Goal: Task Accomplishment & Management: Use online tool/utility

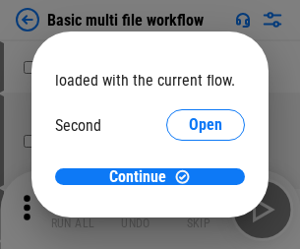
click at [189, 177] on span "Open" at bounding box center [205, 185] width 33 height 16
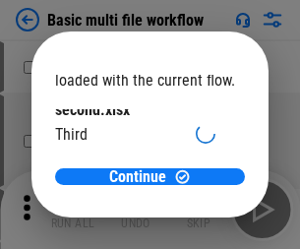
scroll to position [56, 0]
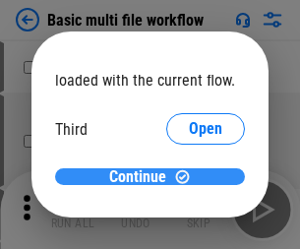
click at [142, 177] on span "Continue" at bounding box center [137, 177] width 57 height 16
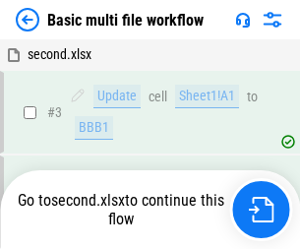
scroll to position [209, 0]
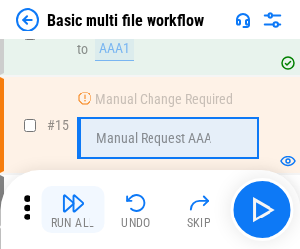
click at [73, 209] on img "button" at bounding box center [73, 203] width 24 height 24
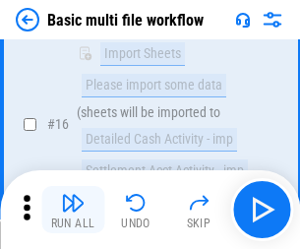
click at [73, 209] on img "button" at bounding box center [73, 203] width 24 height 24
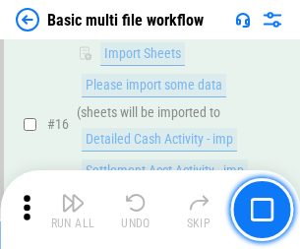
scroll to position [1308, 0]
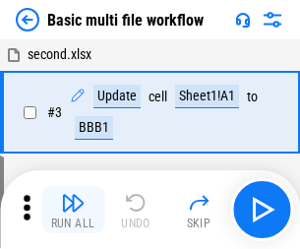
click at [73, 209] on img "button" at bounding box center [73, 203] width 24 height 24
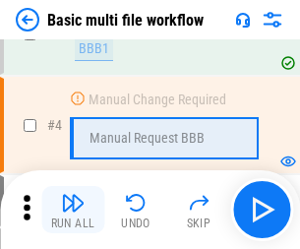
click at [73, 209] on img "button" at bounding box center [73, 203] width 24 height 24
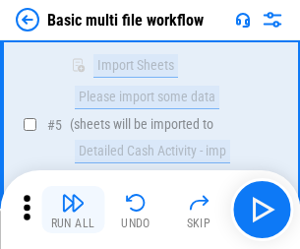
click at [73, 209] on img "button" at bounding box center [73, 203] width 24 height 24
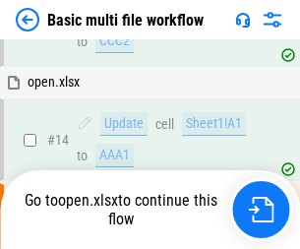
scroll to position [1028, 0]
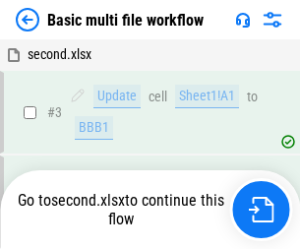
scroll to position [209, 0]
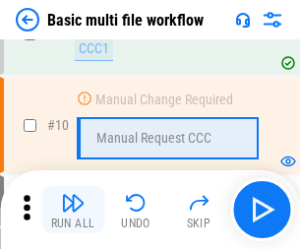
click at [73, 209] on img "button" at bounding box center [73, 203] width 24 height 24
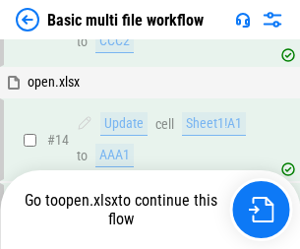
scroll to position [1169, 0]
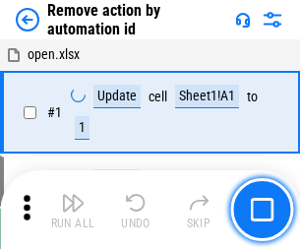
scroll to position [73, 0]
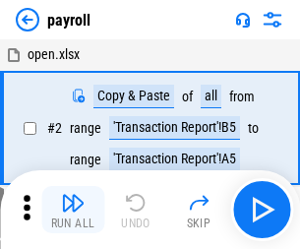
click at [73, 209] on img "button" at bounding box center [73, 203] width 24 height 24
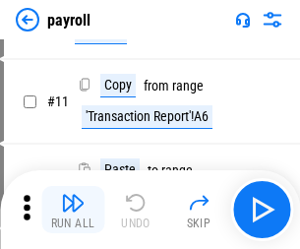
scroll to position [142, 0]
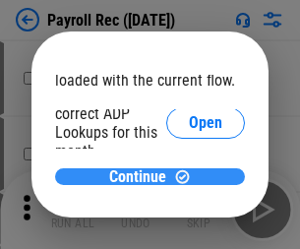
click at [142, 176] on span "Continue" at bounding box center [137, 177] width 57 height 16
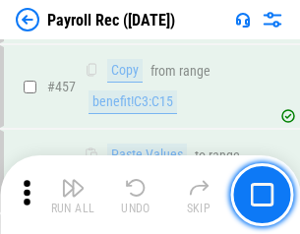
scroll to position [10470, 0]
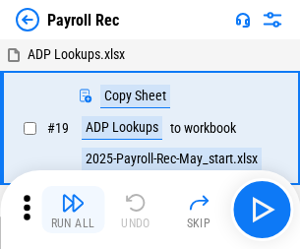
click at [73, 209] on img "button" at bounding box center [73, 203] width 24 height 24
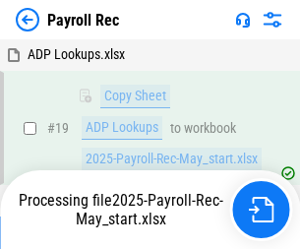
scroll to position [120, 0]
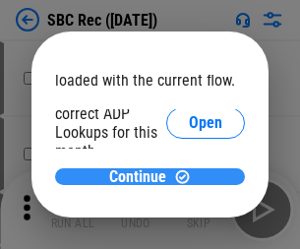
click at [142, 176] on span "Continue" at bounding box center [137, 177] width 57 height 16
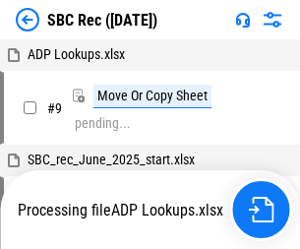
scroll to position [4, 0]
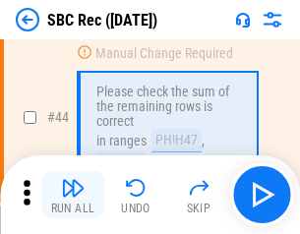
click at [73, 195] on img "button" at bounding box center [73, 188] width 24 height 24
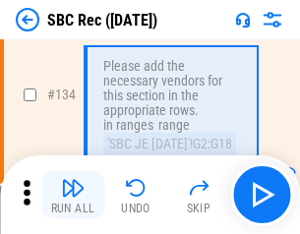
click at [73, 195] on img "button" at bounding box center [73, 188] width 24 height 24
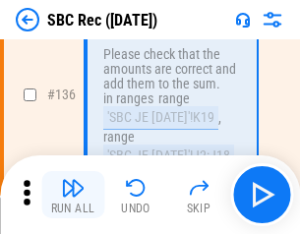
click at [73, 195] on img "button" at bounding box center [73, 188] width 24 height 24
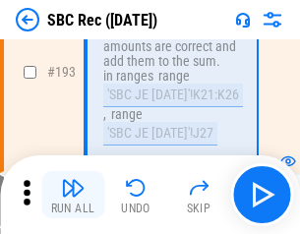
click at [73, 195] on img "button" at bounding box center [73, 188] width 24 height 24
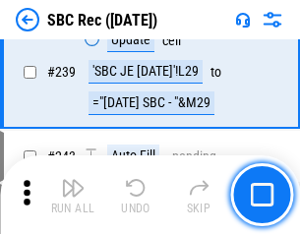
scroll to position [6312, 0]
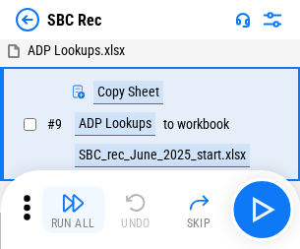
click at [73, 209] on img "button" at bounding box center [73, 203] width 24 height 24
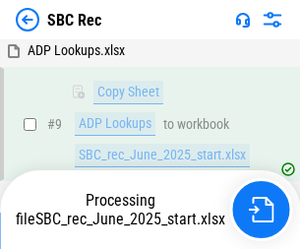
scroll to position [129, 0]
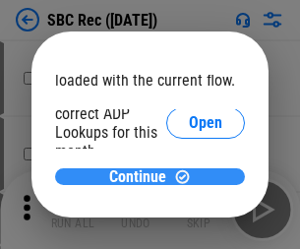
click at [142, 176] on span "Continue" at bounding box center [137, 177] width 57 height 16
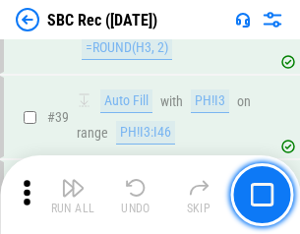
scroll to position [1199, 0]
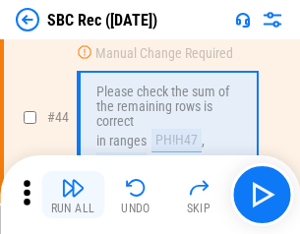
click at [73, 195] on img "button" at bounding box center [73, 188] width 24 height 24
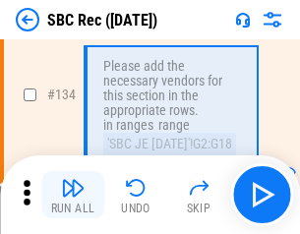
click at [73, 195] on img "button" at bounding box center [73, 188] width 24 height 24
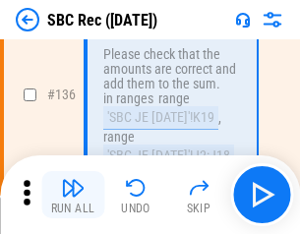
click at [73, 195] on img "button" at bounding box center [73, 188] width 24 height 24
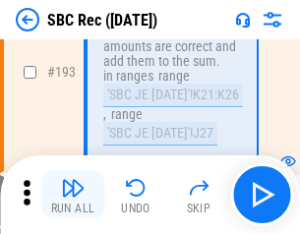
click at [73, 195] on img "button" at bounding box center [73, 188] width 24 height 24
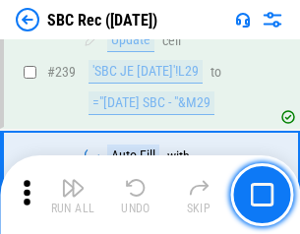
scroll to position [6312, 0]
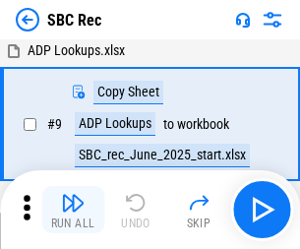
click at [73, 209] on img "button" at bounding box center [73, 203] width 24 height 24
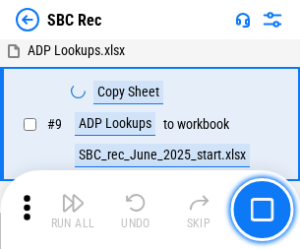
scroll to position [129, 0]
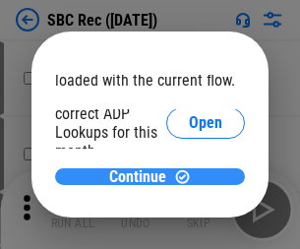
click at [142, 176] on span "Continue" at bounding box center [137, 177] width 57 height 16
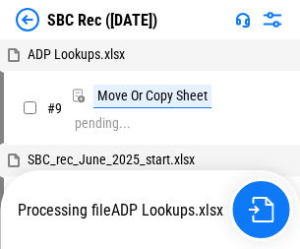
scroll to position [4, 0]
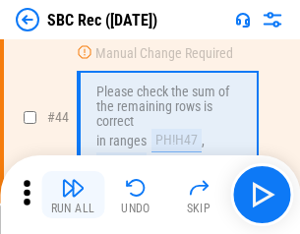
click at [73, 195] on img "button" at bounding box center [73, 188] width 24 height 24
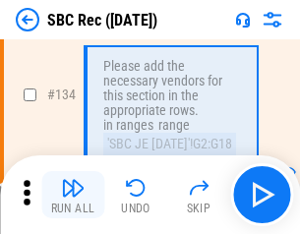
click at [73, 195] on img "button" at bounding box center [73, 188] width 24 height 24
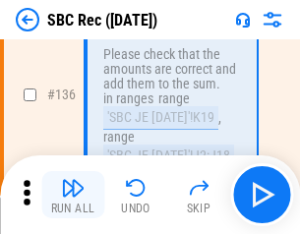
click at [73, 195] on img "button" at bounding box center [73, 188] width 24 height 24
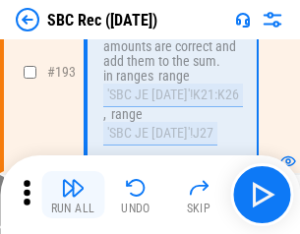
click at [73, 195] on img "button" at bounding box center [73, 188] width 24 height 24
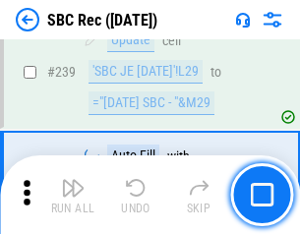
scroll to position [6312, 0]
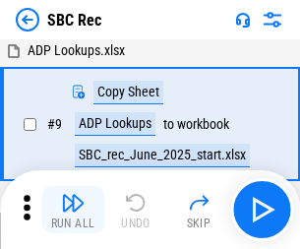
click at [73, 209] on img "button" at bounding box center [73, 203] width 24 height 24
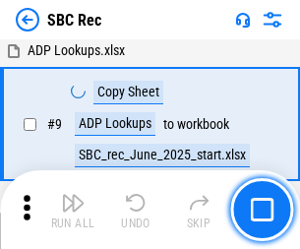
scroll to position [129, 0]
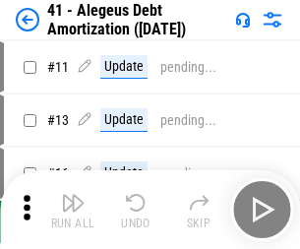
click at [73, 209] on img "button" at bounding box center [73, 203] width 24 height 24
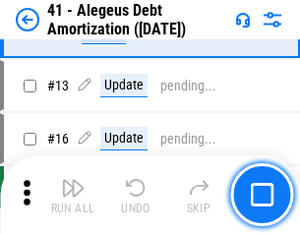
scroll to position [243, 0]
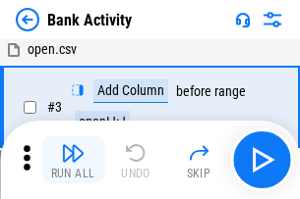
click at [73, 160] on img "button" at bounding box center [73, 153] width 24 height 24
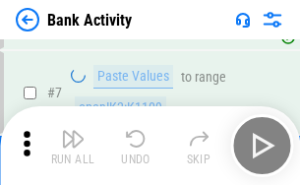
scroll to position [273, 0]
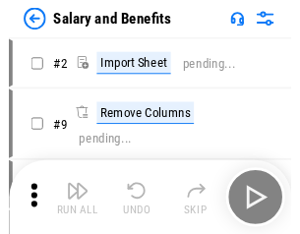
scroll to position [27, 0]
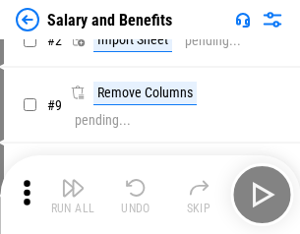
click at [73, 195] on img "button" at bounding box center [73, 188] width 24 height 24
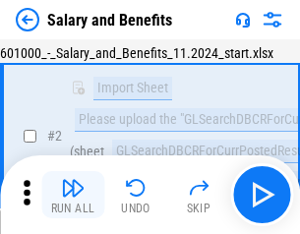
click at [73, 195] on img "button" at bounding box center [73, 188] width 24 height 24
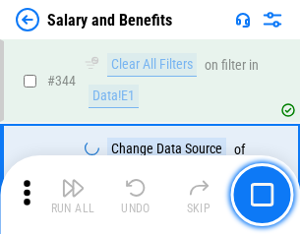
scroll to position [9199, 0]
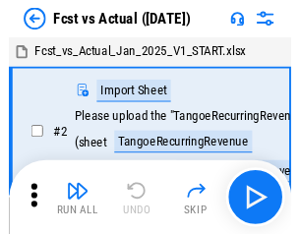
scroll to position [26, 0]
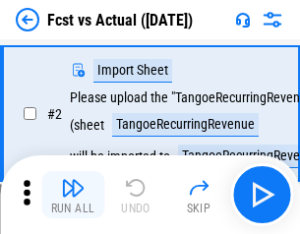
click at [73, 195] on img "button" at bounding box center [73, 188] width 24 height 24
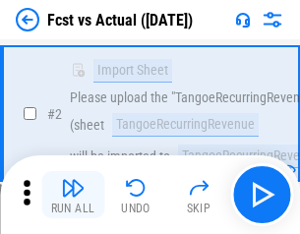
click at [73, 195] on img "button" at bounding box center [73, 188] width 24 height 24
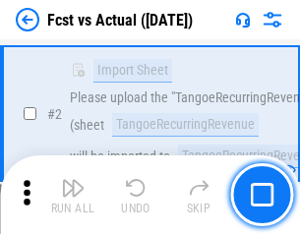
scroll to position [184, 0]
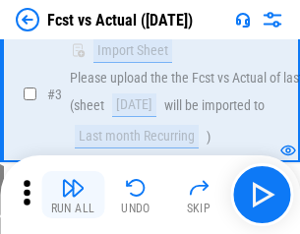
click at [73, 195] on img "button" at bounding box center [73, 188] width 24 height 24
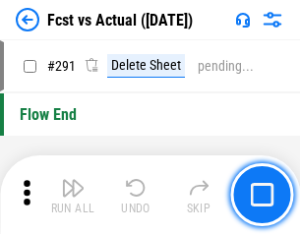
scroll to position [9298, 0]
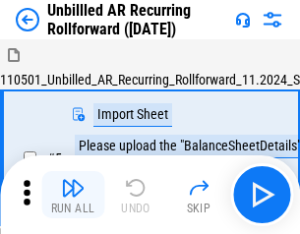
click at [73, 195] on img "button" at bounding box center [73, 188] width 24 height 24
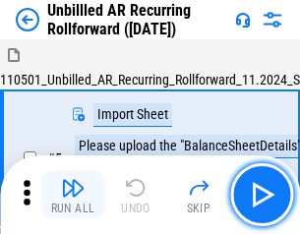
scroll to position [42, 0]
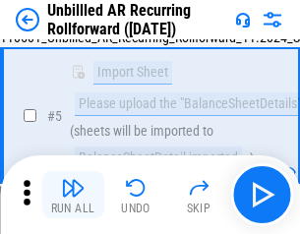
click at [73, 195] on img "button" at bounding box center [73, 188] width 24 height 24
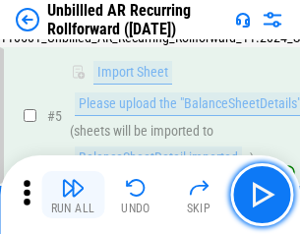
scroll to position [185, 0]
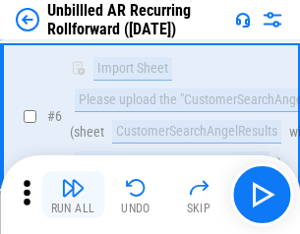
click at [73, 195] on img "button" at bounding box center [73, 188] width 24 height 24
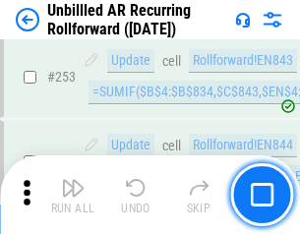
scroll to position [6673, 0]
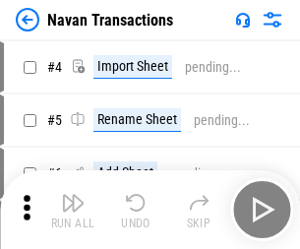
click at [73, 195] on img "button" at bounding box center [73, 203] width 24 height 24
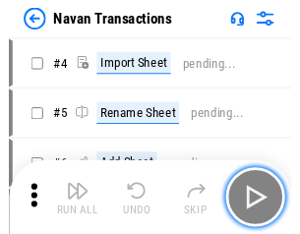
scroll to position [31, 0]
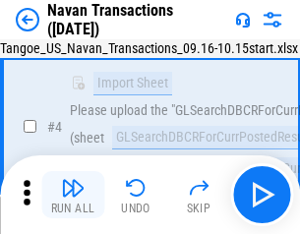
click at [73, 195] on img "button" at bounding box center [73, 188] width 24 height 24
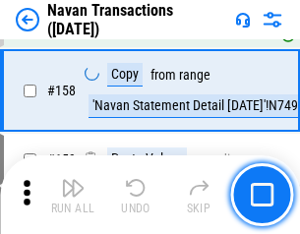
scroll to position [6370, 0]
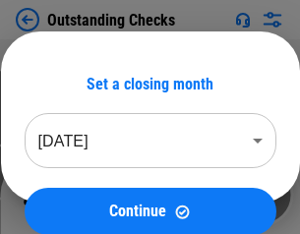
click at [73, 195] on img "button" at bounding box center [73, 188] width 24 height 24
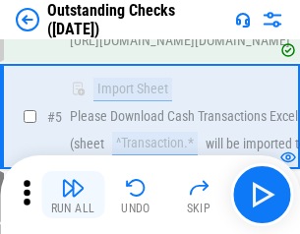
click at [73, 195] on img "button" at bounding box center [73, 188] width 24 height 24
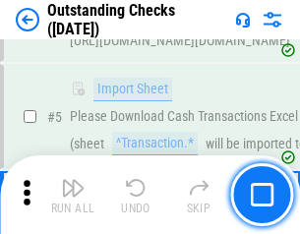
scroll to position [205, 0]
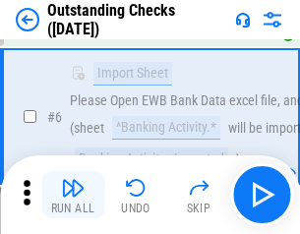
click at [73, 195] on img "button" at bounding box center [73, 188] width 24 height 24
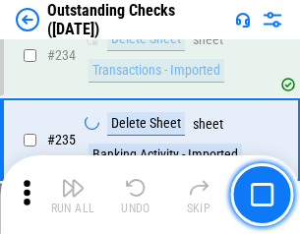
scroll to position [5966, 0]
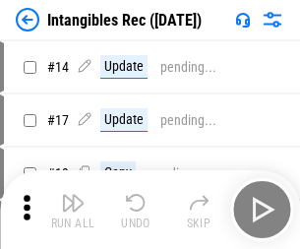
click at [73, 209] on img "button" at bounding box center [73, 203] width 24 height 24
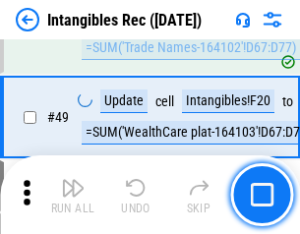
scroll to position [765, 0]
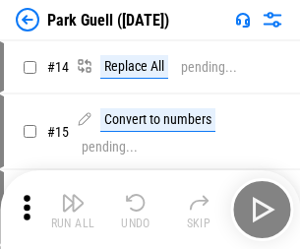
click at [73, 195] on img "button" at bounding box center [73, 203] width 24 height 24
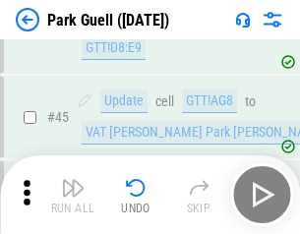
scroll to position [2457, 0]
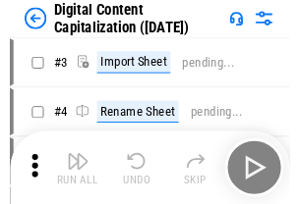
scroll to position [57, 0]
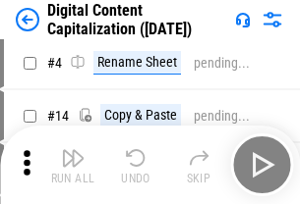
click at [73, 165] on img "button" at bounding box center [73, 158] width 24 height 24
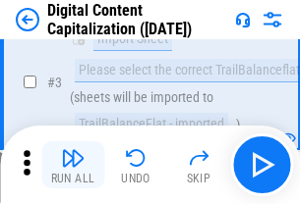
click at [73, 165] on img "button" at bounding box center [73, 158] width 24 height 24
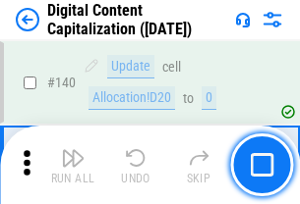
scroll to position [2084, 0]
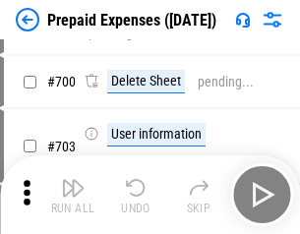
click at [73, 195] on img "button" at bounding box center [73, 188] width 24 height 24
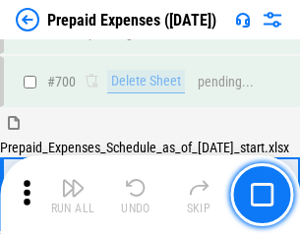
scroll to position [5286, 0]
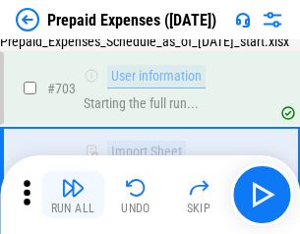
click at [73, 195] on img "button" at bounding box center [73, 188] width 24 height 24
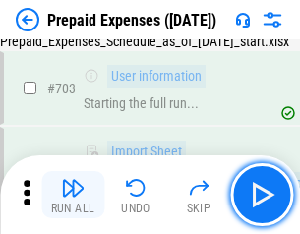
scroll to position [5402, 0]
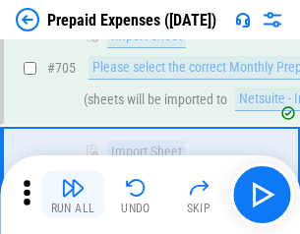
click at [73, 195] on img "button" at bounding box center [73, 188] width 24 height 24
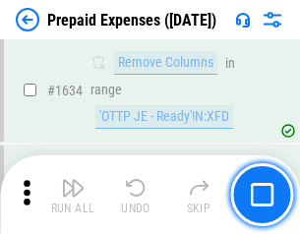
scroll to position [19128, 0]
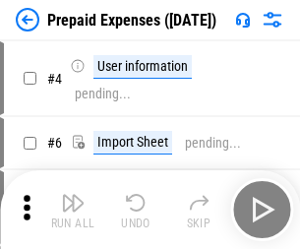
click at [73, 209] on img "button" at bounding box center [73, 203] width 24 height 24
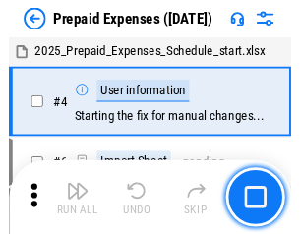
scroll to position [86, 0]
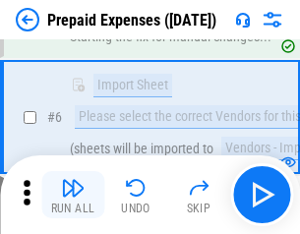
click at [73, 195] on img "button" at bounding box center [73, 188] width 24 height 24
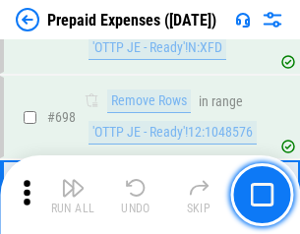
scroll to position [6841, 0]
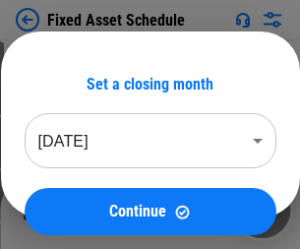
click at [73, 209] on img "button" at bounding box center [73, 203] width 24 height 24
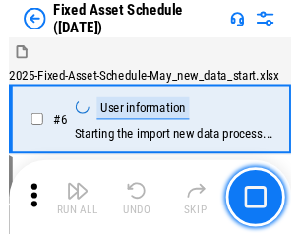
scroll to position [106, 0]
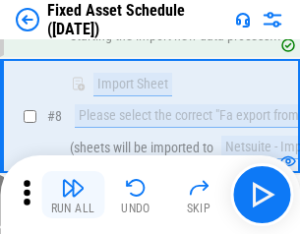
click at [73, 195] on img "button" at bounding box center [73, 188] width 24 height 24
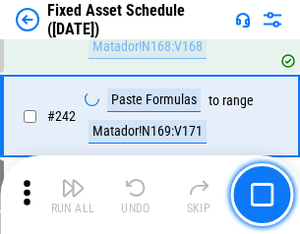
scroll to position [6086, 0]
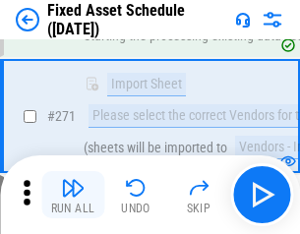
click at [73, 195] on img "button" at bounding box center [73, 188] width 24 height 24
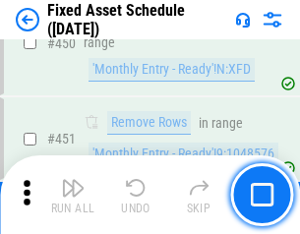
scroll to position [8782, 0]
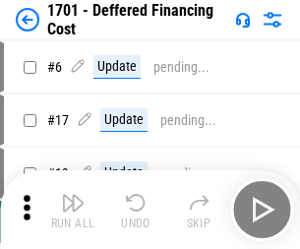
click at [73, 209] on img "button" at bounding box center [73, 203] width 24 height 24
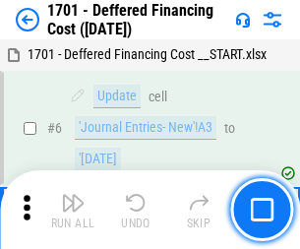
scroll to position [236, 0]
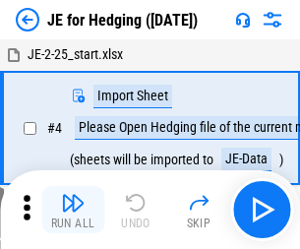
click at [73, 195] on img "button" at bounding box center [73, 203] width 24 height 24
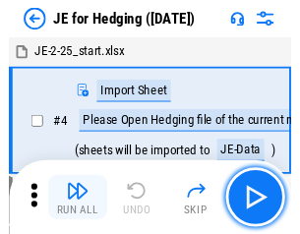
scroll to position [3, 0]
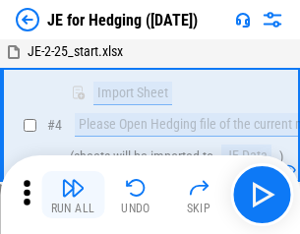
click at [73, 195] on img "button" at bounding box center [73, 188] width 24 height 24
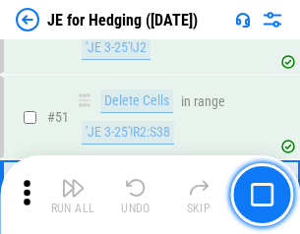
scroll to position [1272, 0]
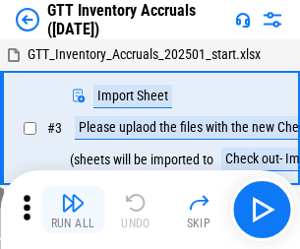
click at [73, 195] on img "button" at bounding box center [73, 203] width 24 height 24
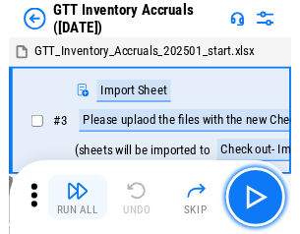
scroll to position [3, 0]
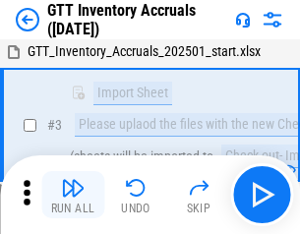
click at [73, 195] on img "button" at bounding box center [73, 188] width 24 height 24
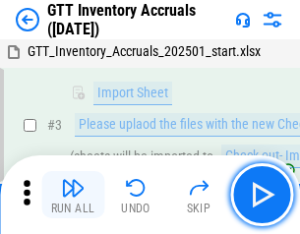
scroll to position [127, 0]
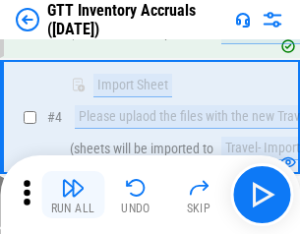
click at [73, 195] on img "button" at bounding box center [73, 188] width 24 height 24
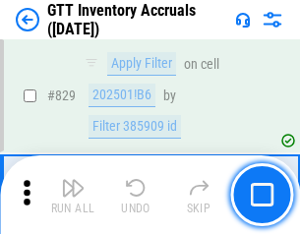
scroll to position [14912, 0]
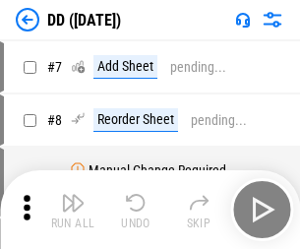
click at [73, 209] on img "button" at bounding box center [73, 203] width 24 height 24
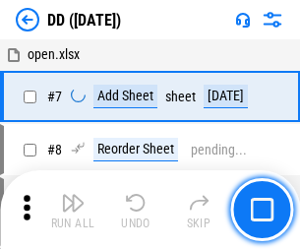
scroll to position [190, 0]
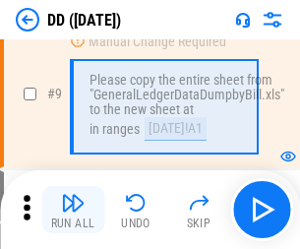
click at [73, 209] on img "button" at bounding box center [73, 203] width 24 height 24
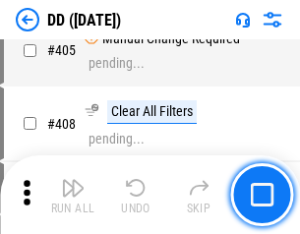
scroll to position [8790, 0]
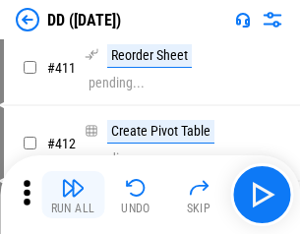
click at [73, 195] on img "button" at bounding box center [73, 188] width 24 height 24
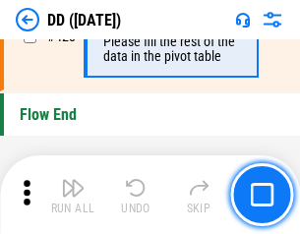
scroll to position [9403, 0]
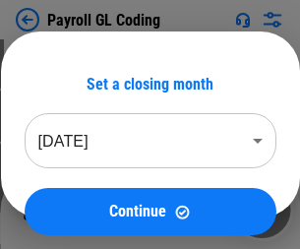
click at [73, 209] on img "button" at bounding box center [73, 203] width 24 height 24
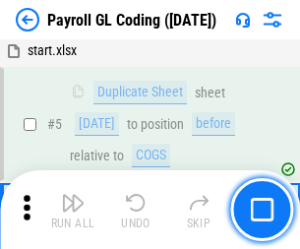
scroll to position [236, 0]
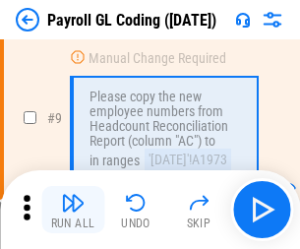
click at [73, 209] on img "button" at bounding box center [73, 203] width 24 height 24
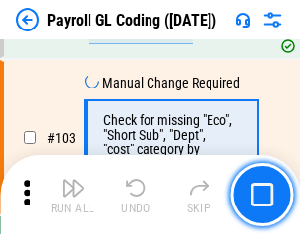
scroll to position [4609, 0]
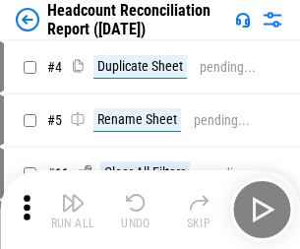
click at [73, 209] on img "button" at bounding box center [73, 203] width 24 height 24
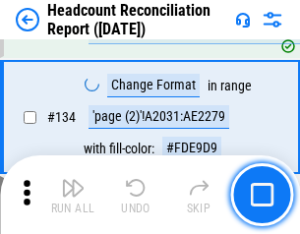
scroll to position [2362, 0]
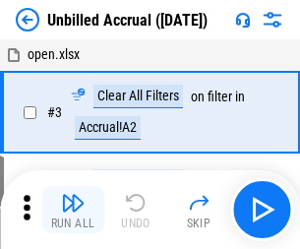
click at [73, 209] on img "button" at bounding box center [73, 203] width 24 height 24
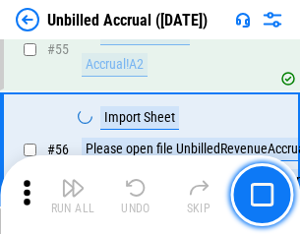
scroll to position [2051, 0]
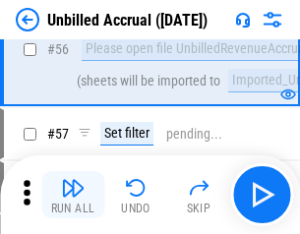
click at [73, 195] on img "button" at bounding box center [73, 188] width 24 height 24
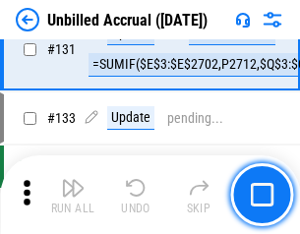
scroll to position [5852, 0]
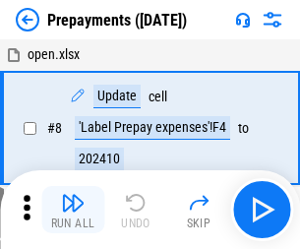
click at [73, 209] on img "button" at bounding box center [73, 203] width 24 height 24
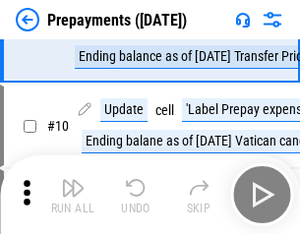
scroll to position [123, 0]
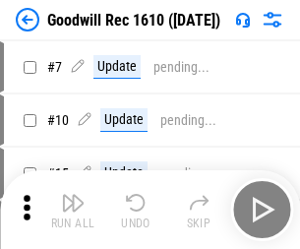
click at [73, 209] on img "button" at bounding box center [73, 203] width 24 height 24
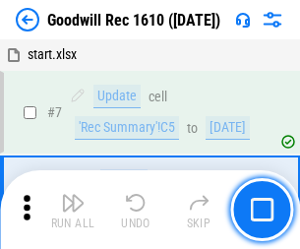
scroll to position [336, 0]
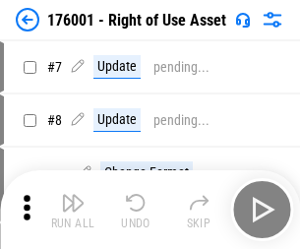
click at [73, 209] on img "button" at bounding box center [73, 203] width 24 height 24
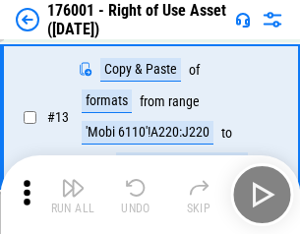
scroll to position [127, 0]
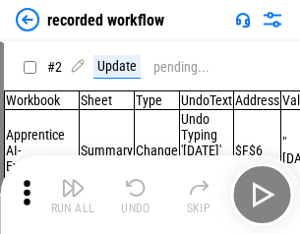
click at [73, 195] on img "button" at bounding box center [73, 188] width 24 height 24
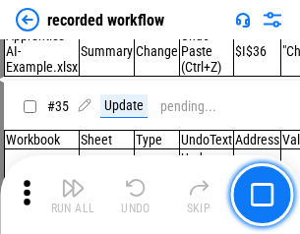
scroll to position [6141, 0]
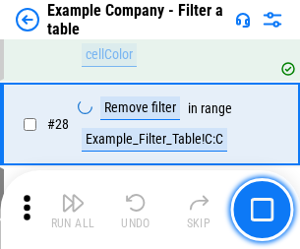
scroll to position [1798, 0]
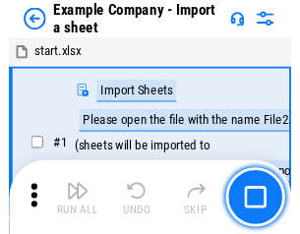
scroll to position [30, 0]
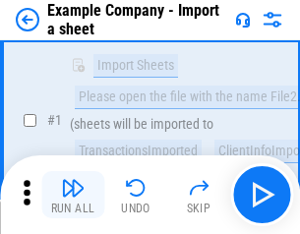
click at [73, 195] on img "button" at bounding box center [73, 188] width 24 height 24
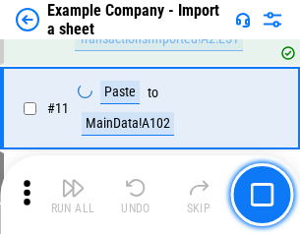
scroll to position [434, 0]
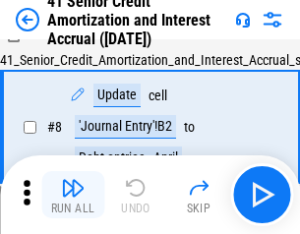
click at [73, 195] on img "button" at bounding box center [73, 188] width 24 height 24
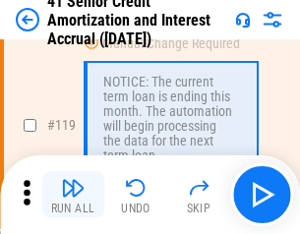
click at [73, 195] on img "button" at bounding box center [73, 188] width 24 height 24
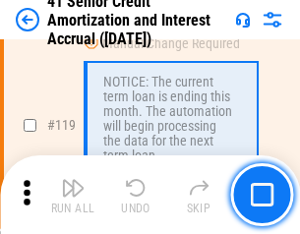
scroll to position [1854, 0]
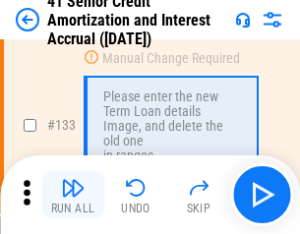
click at [73, 195] on img "button" at bounding box center [73, 188] width 24 height 24
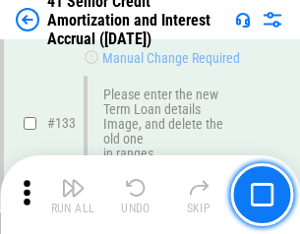
scroll to position [2053, 0]
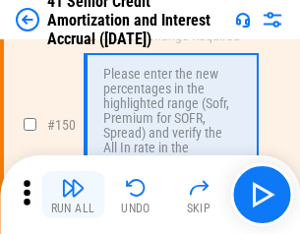
click at [73, 195] on img "button" at bounding box center [73, 188] width 24 height 24
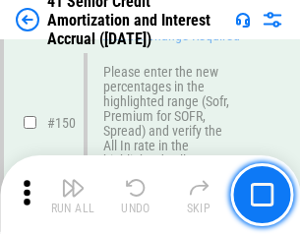
scroll to position [2259, 0]
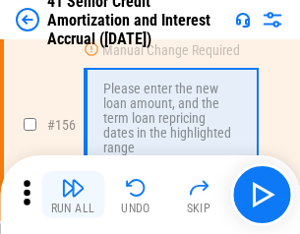
click at [73, 195] on img "button" at bounding box center [73, 188] width 24 height 24
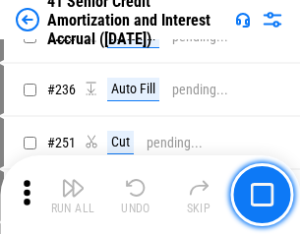
scroll to position [4400, 0]
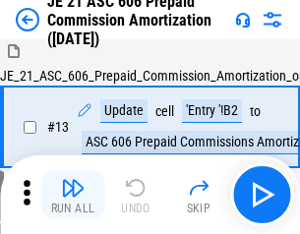
click at [73, 195] on img "button" at bounding box center [73, 188] width 24 height 24
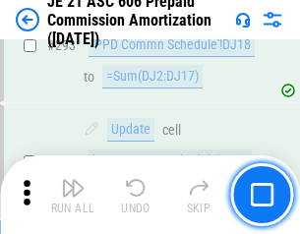
scroll to position [3615, 0]
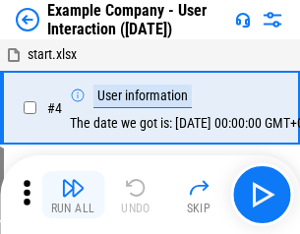
click at [73, 195] on img "button" at bounding box center [73, 188] width 24 height 24
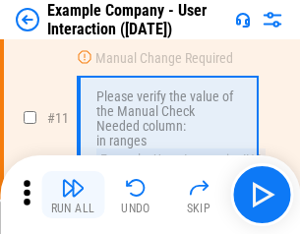
click at [73, 195] on img "button" at bounding box center [73, 188] width 24 height 24
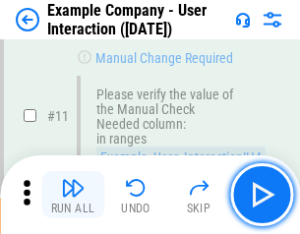
scroll to position [425, 0]
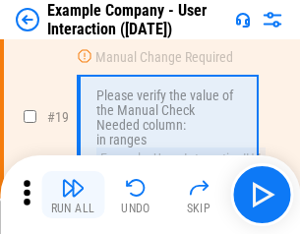
click at [73, 195] on img "button" at bounding box center [73, 188] width 24 height 24
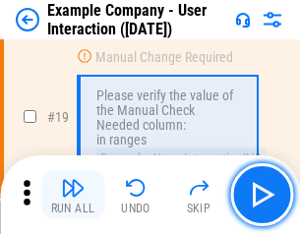
click at [73, 195] on img "button" at bounding box center [73, 188] width 24 height 24
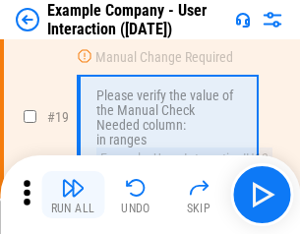
click at [73, 195] on img "button" at bounding box center [73, 188] width 24 height 24
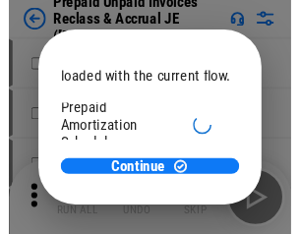
scroll to position [117, 0]
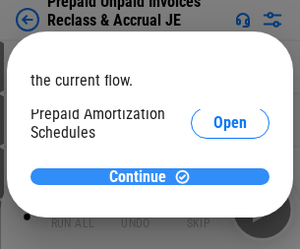
click at [142, 176] on span "Continue" at bounding box center [137, 177] width 57 height 16
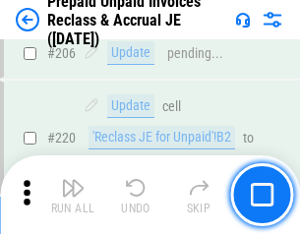
scroll to position [2546, 0]
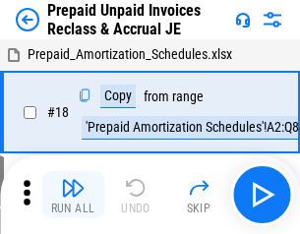
click at [73, 195] on img "button" at bounding box center [73, 188] width 24 height 24
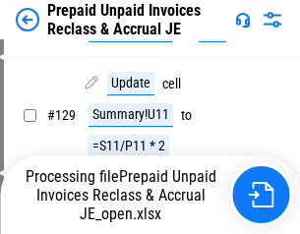
scroll to position [1318, 0]
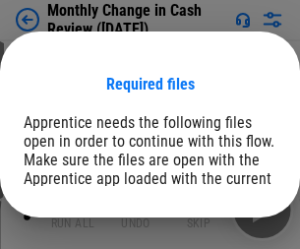
click at [220, 234] on span "Open" at bounding box center [236, 242] width 33 height 16
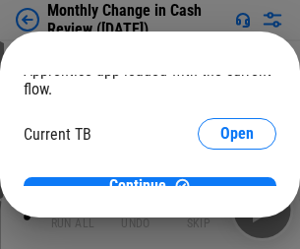
click at [220, 186] on span "Open" at bounding box center [236, 194] width 33 height 16
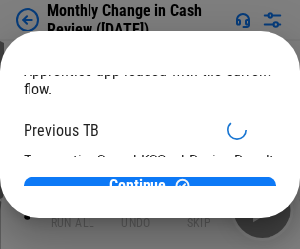
scroll to position [64, 0]
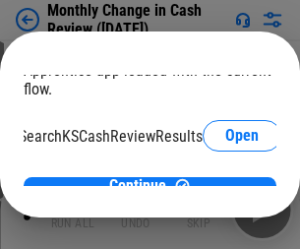
scroll to position [124, 79]
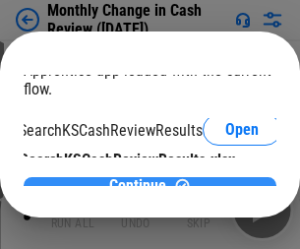
click at [142, 178] on span "Continue" at bounding box center [137, 186] width 57 height 16
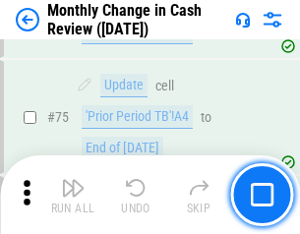
scroll to position [1406, 0]
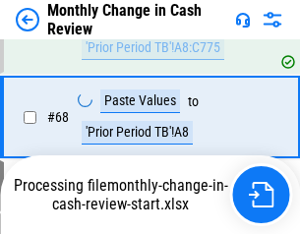
scroll to position [1406, 0]
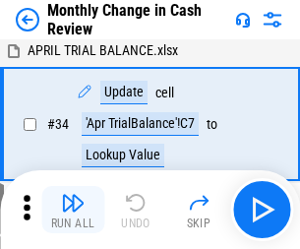
click at [73, 209] on img "button" at bounding box center [73, 203] width 24 height 24
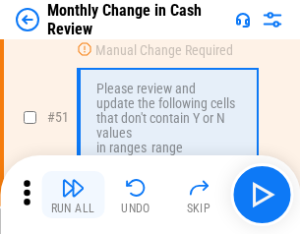
click at [73, 195] on img "button" at bounding box center [73, 188] width 24 height 24
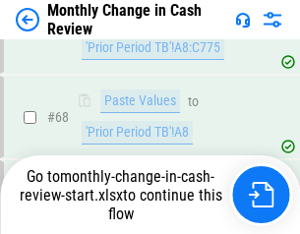
scroll to position [1406, 0]
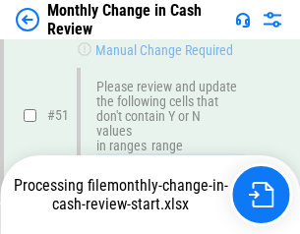
scroll to position [1406, 0]
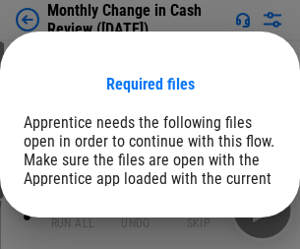
click at [220, 234] on span "Open" at bounding box center [236, 242] width 33 height 16
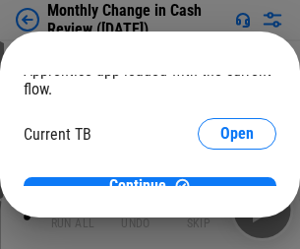
click at [220, 186] on span "Open" at bounding box center [236, 194] width 33 height 16
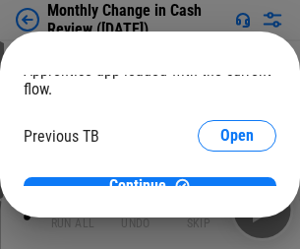
scroll to position [64, 0]
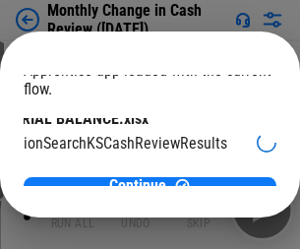
scroll to position [124, 79]
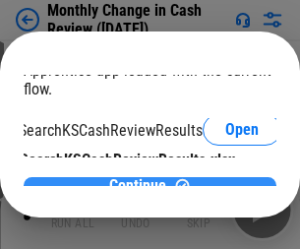
click at [142, 178] on span "Continue" at bounding box center [137, 186] width 57 height 16
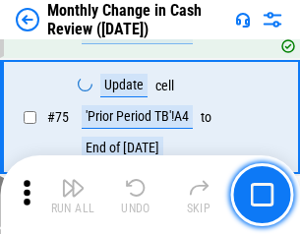
scroll to position [1406, 0]
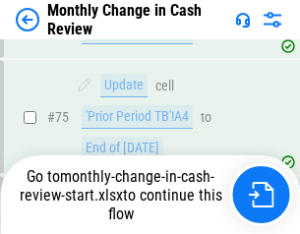
scroll to position [1406, 0]
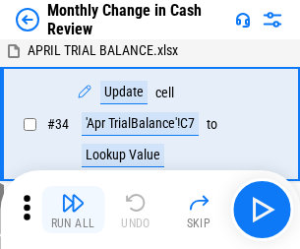
click at [73, 209] on img "button" at bounding box center [73, 203] width 24 height 24
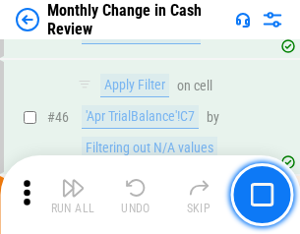
scroll to position [644, 0]
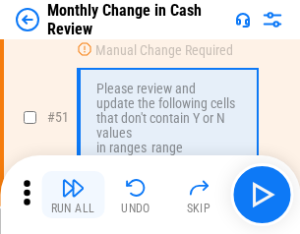
click at [73, 195] on img "button" at bounding box center [73, 188] width 24 height 24
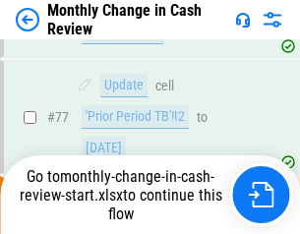
scroll to position [1406, 0]
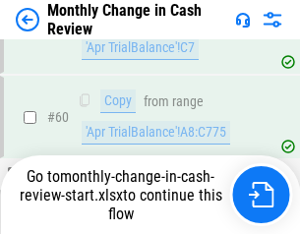
scroll to position [1406, 0]
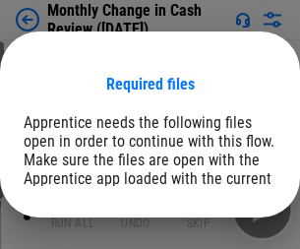
click at [220, 234] on span "Open" at bounding box center [236, 242] width 33 height 16
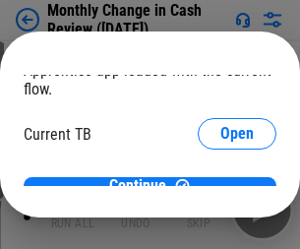
click at [220, 186] on span "Open" at bounding box center [236, 194] width 33 height 16
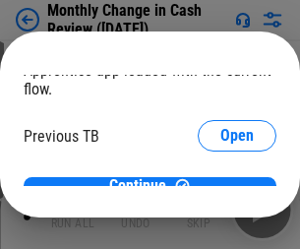
scroll to position [64, 0]
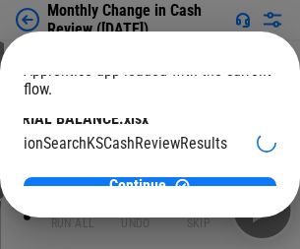
scroll to position [124, 79]
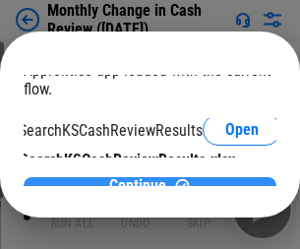
click at [142, 178] on span "Continue" at bounding box center [137, 186] width 57 height 16
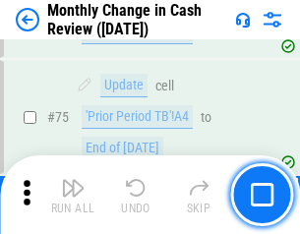
scroll to position [1406, 0]
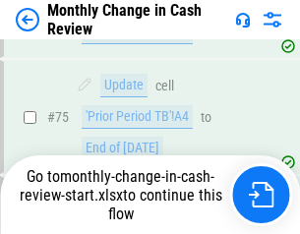
scroll to position [1406, 0]
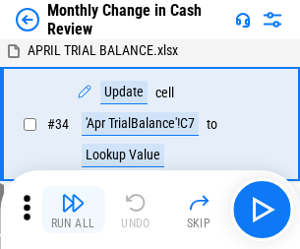
click at [73, 209] on img "button" at bounding box center [73, 203] width 24 height 24
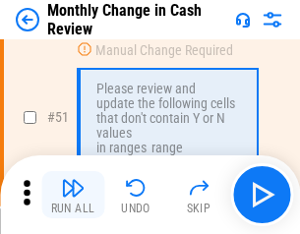
click at [73, 195] on img "button" at bounding box center [73, 188] width 24 height 24
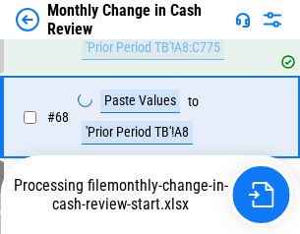
scroll to position [1406, 0]
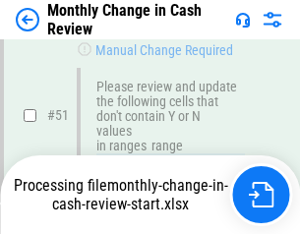
scroll to position [1406, 0]
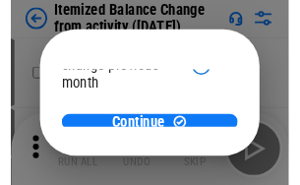
scroll to position [143, 0]
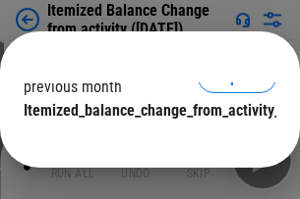
click at [142, 142] on span "Continue" at bounding box center [137, 150] width 57 height 16
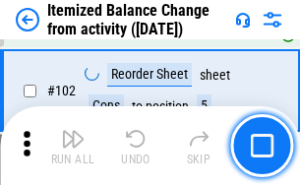
scroll to position [3286, 0]
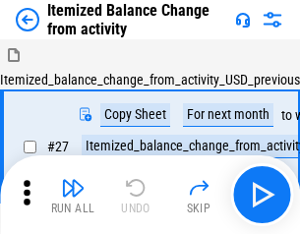
scroll to position [30, 0]
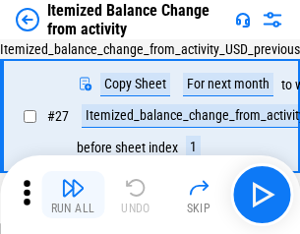
click at [73, 195] on img "button" at bounding box center [73, 188] width 24 height 24
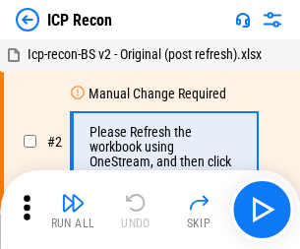
scroll to position [9, 0]
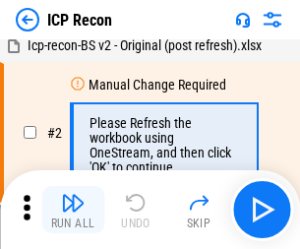
click at [73, 209] on img "button" at bounding box center [73, 203] width 24 height 24
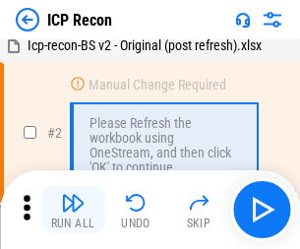
click at [73, 209] on img "button" at bounding box center [73, 203] width 24 height 24
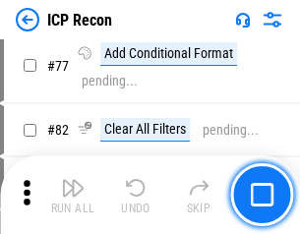
scroll to position [1765, 0]
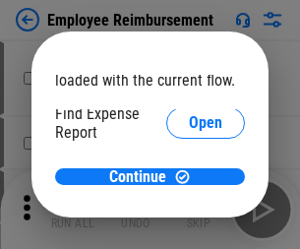
click at [189, 228] on span "Open" at bounding box center [205, 236] width 33 height 16
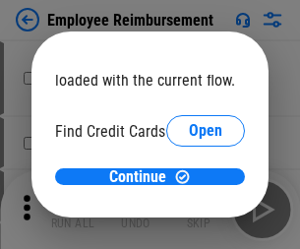
scroll to position [115, 0]
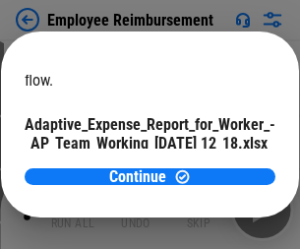
click at [219, 165] on span "Open" at bounding box center [235, 173] width 33 height 16
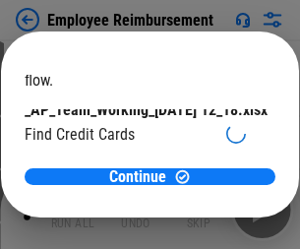
scroll to position [204, 0]
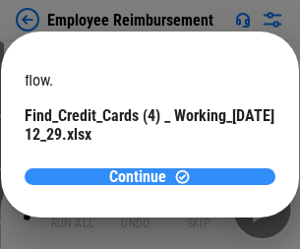
click at [142, 176] on span "Continue" at bounding box center [137, 177] width 57 height 16
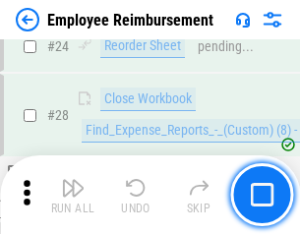
scroll to position [919, 0]
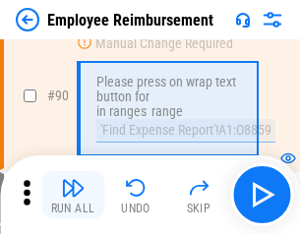
click at [73, 195] on img "button" at bounding box center [73, 188] width 24 height 24
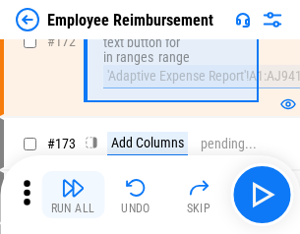
click at [73, 195] on img "button" at bounding box center [73, 188] width 24 height 24
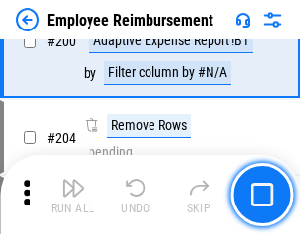
scroll to position [4971, 0]
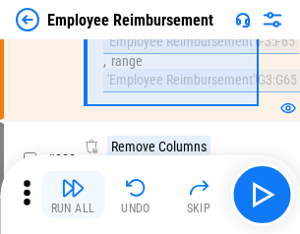
click at [73, 195] on img "button" at bounding box center [73, 188] width 24 height 24
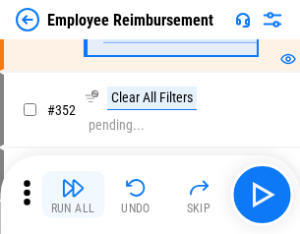
click at [73, 195] on img "button" at bounding box center [73, 188] width 24 height 24
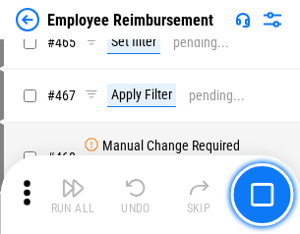
scroll to position [12011, 0]
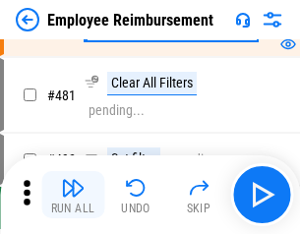
click at [73, 195] on img "button" at bounding box center [73, 188] width 24 height 24
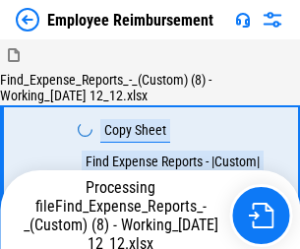
scroll to position [67, 0]
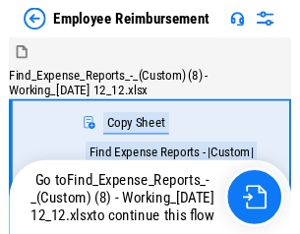
scroll to position [67, 0]
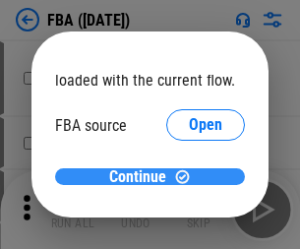
click at [142, 177] on span "Continue" at bounding box center [137, 177] width 57 height 16
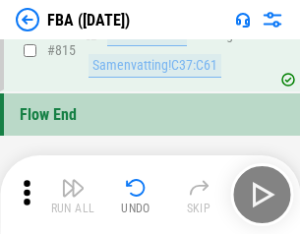
scroll to position [17587, 0]
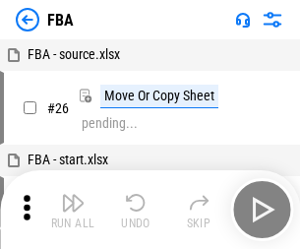
scroll to position [20, 0]
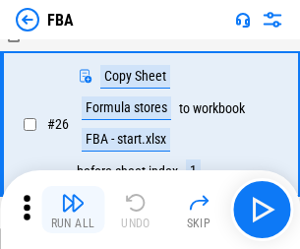
click at [73, 209] on img "button" at bounding box center [73, 203] width 24 height 24
